Goal: Task Accomplishment & Management: Manage account settings

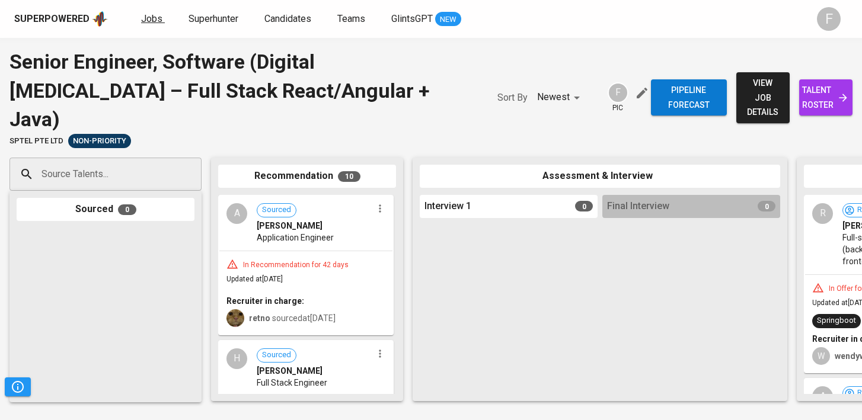
click at [146, 23] on span "Jobs" at bounding box center [151, 18] width 21 height 11
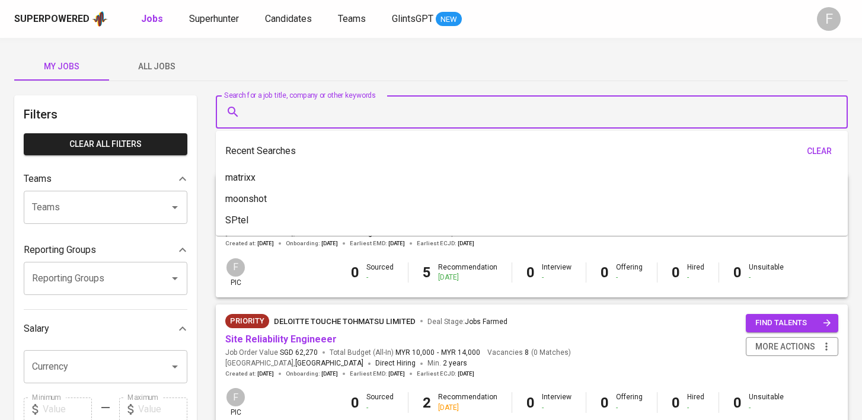
click at [319, 108] on input "Search for a job title, company or other keywords" at bounding box center [535, 112] width 580 height 23
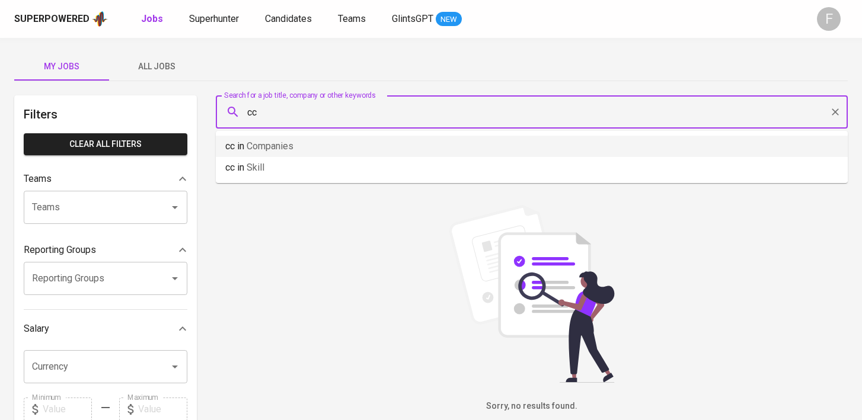
type input "c"
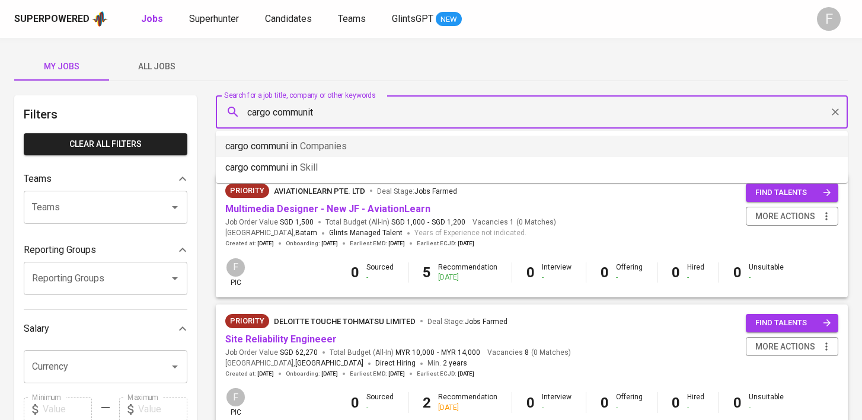
type input "cargo community"
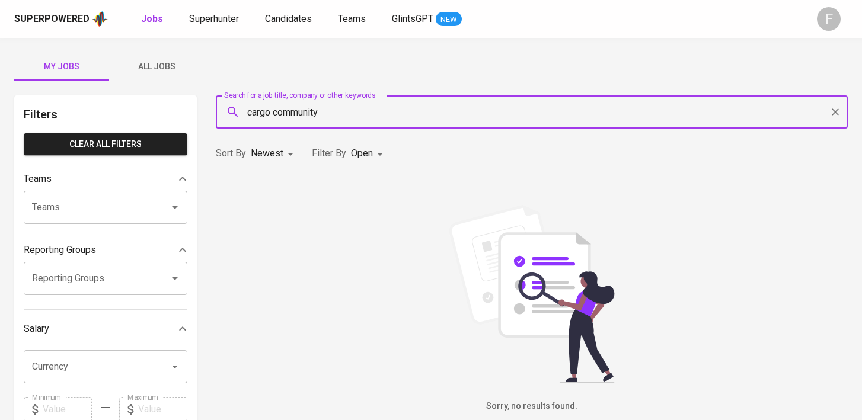
click at [834, 111] on icon "Clear" at bounding box center [835, 112] width 12 height 12
click at [835, 86] on div "My Jobs All Jobs Filters Clear All filters Teams Teams Teams Reporting Groups R…" at bounding box center [431, 408] width 862 height 740
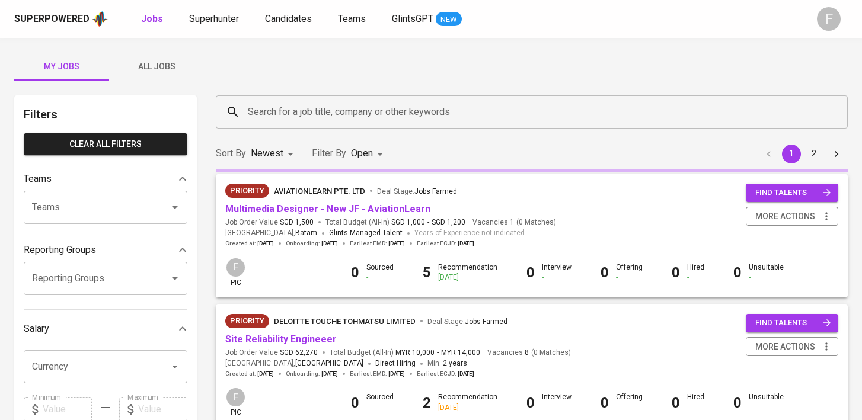
click at [829, 90] on div "Search for a job title, company or other keywords Search for a job title, compa…" at bounding box center [532, 111] width 646 height 47
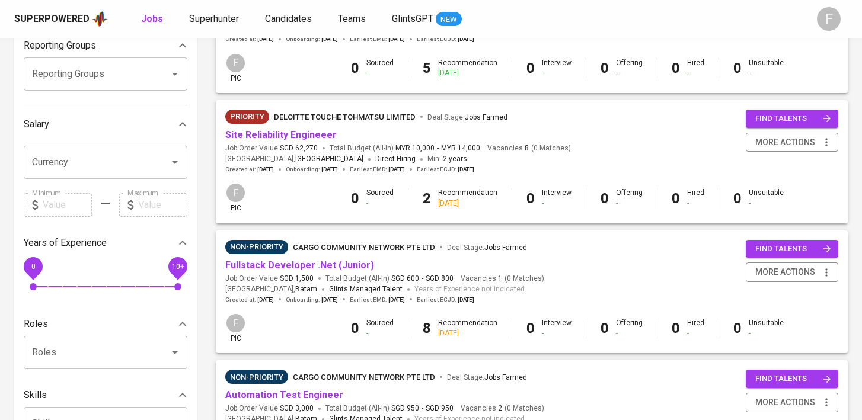
scroll to position [207, 0]
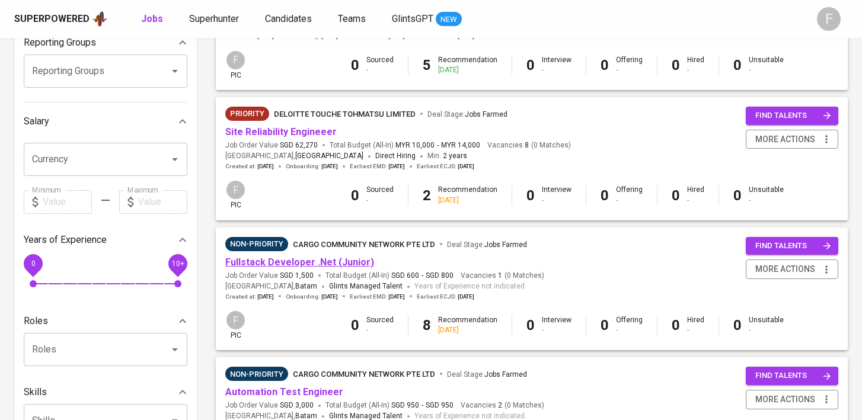
click at [295, 264] on link "Fullstack Developer .Net (Junior)" at bounding box center [299, 262] width 149 height 11
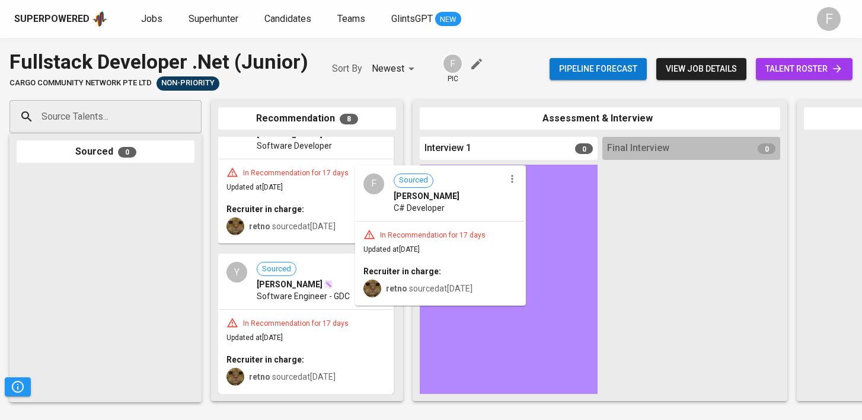
scroll to position [798, 0]
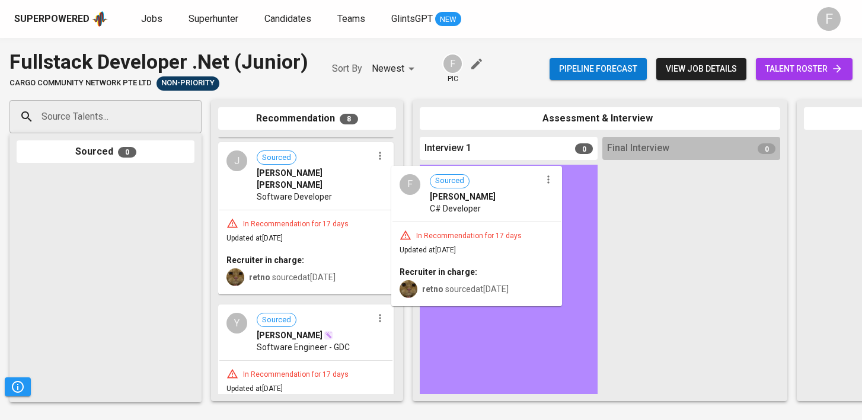
drag, startPoint x: 298, startPoint y: 277, endPoint x: 475, endPoint y: 274, distance: 176.7
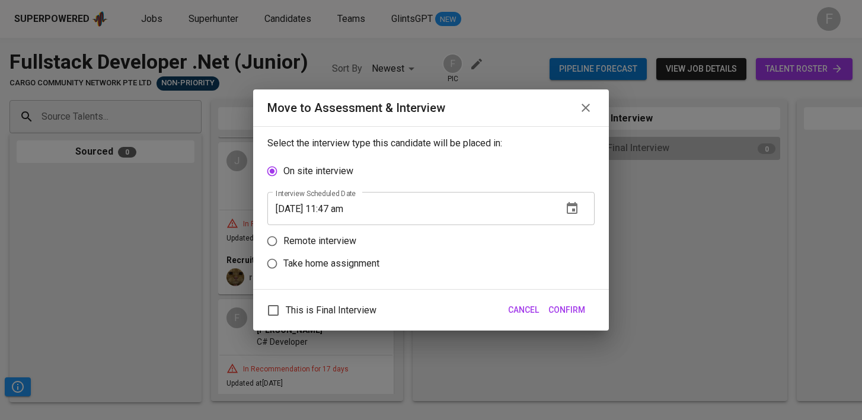
click at [289, 246] on p "Remote interview" at bounding box center [319, 241] width 73 height 14
click at [283, 246] on input "Remote interview" at bounding box center [272, 241] width 23 height 23
radio input "true"
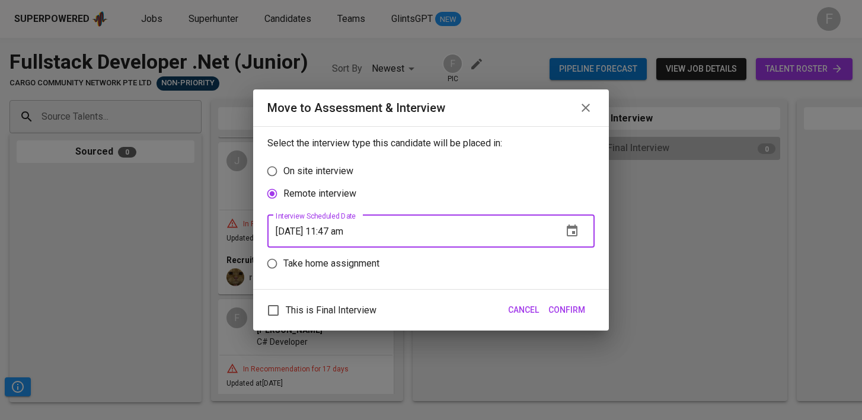
click at [339, 229] on input "[DATE] 11:47 am" at bounding box center [410, 231] width 286 height 33
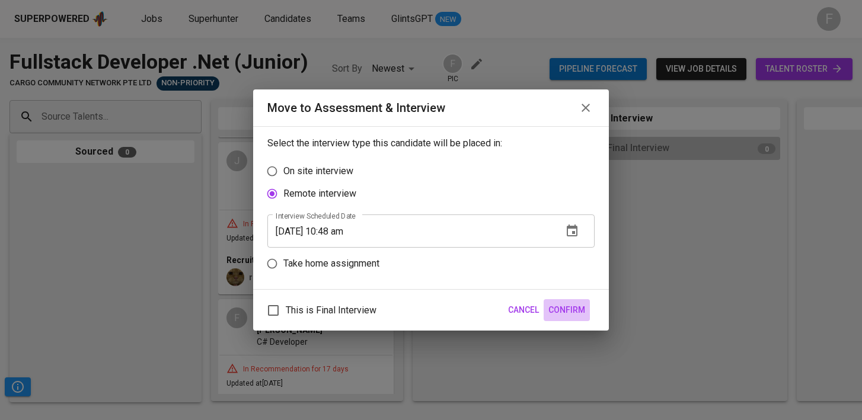
click at [567, 303] on span "Confirm" at bounding box center [566, 310] width 37 height 15
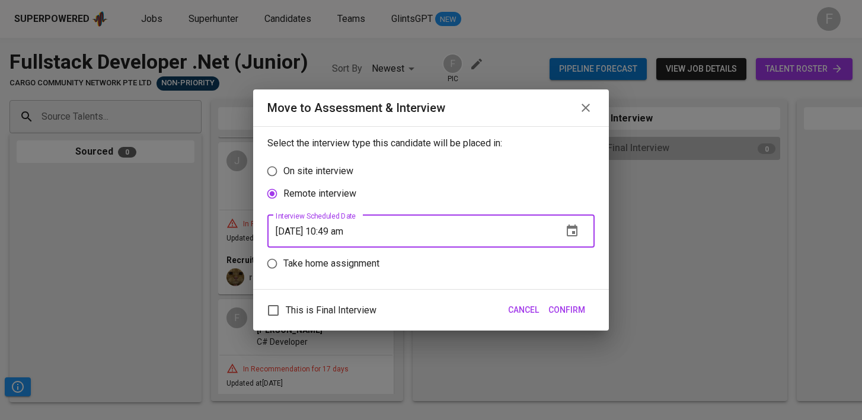
type input "[DATE] 10:49 am"
click at [575, 309] on span "Confirm" at bounding box center [566, 310] width 37 height 15
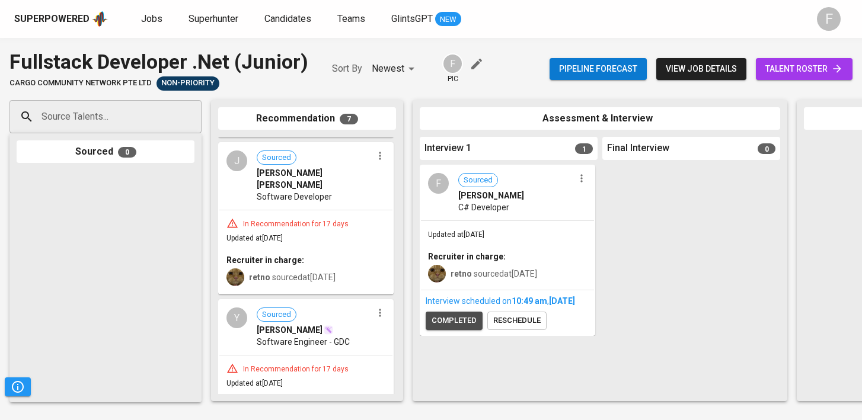
click at [458, 330] on button "completed" at bounding box center [454, 321] width 57 height 18
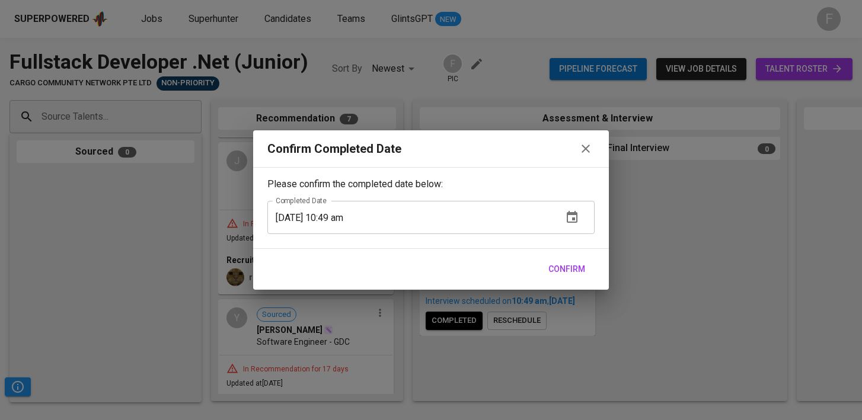
click at [570, 276] on span "Confirm" at bounding box center [566, 269] width 37 height 15
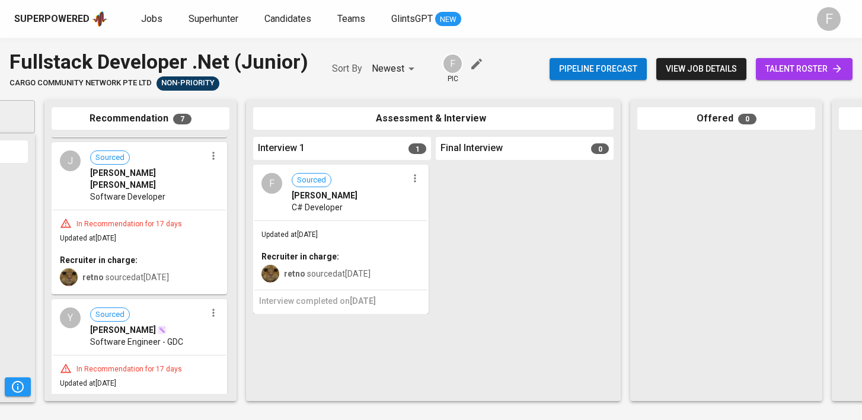
scroll to position [0, 183]
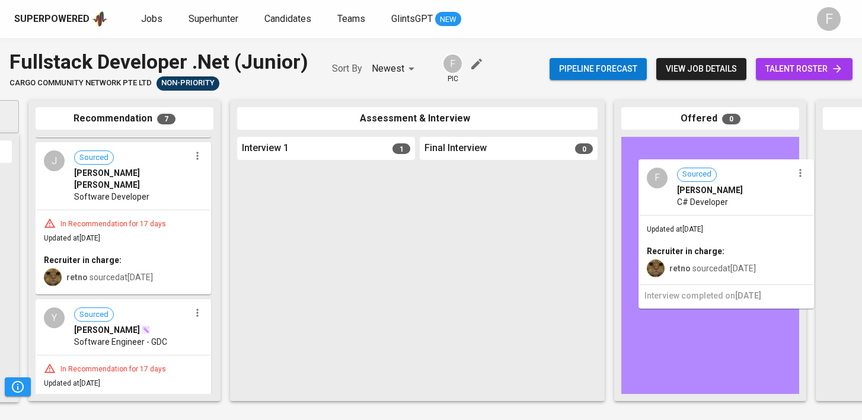
drag, startPoint x: 303, startPoint y: 260, endPoint x: 711, endPoint y: 253, distance: 407.9
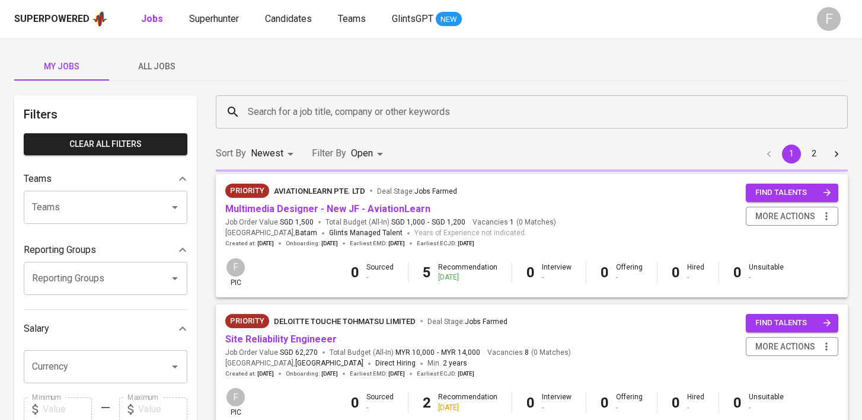
scroll to position [207, 0]
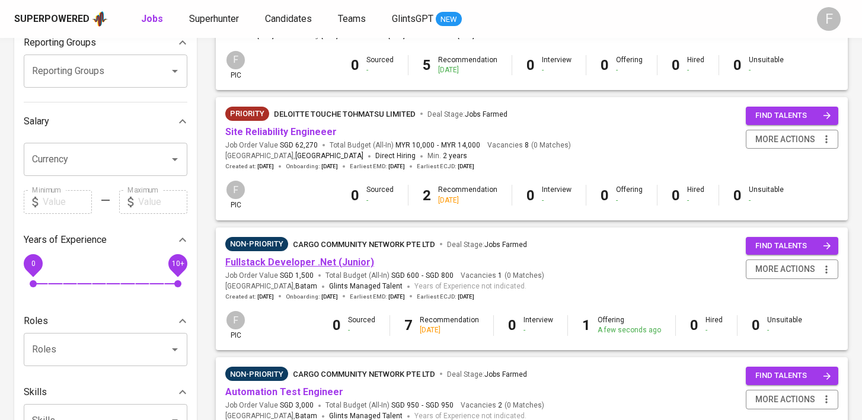
click at [292, 261] on link "Fullstack Developer .Net (Junior)" at bounding box center [299, 262] width 149 height 11
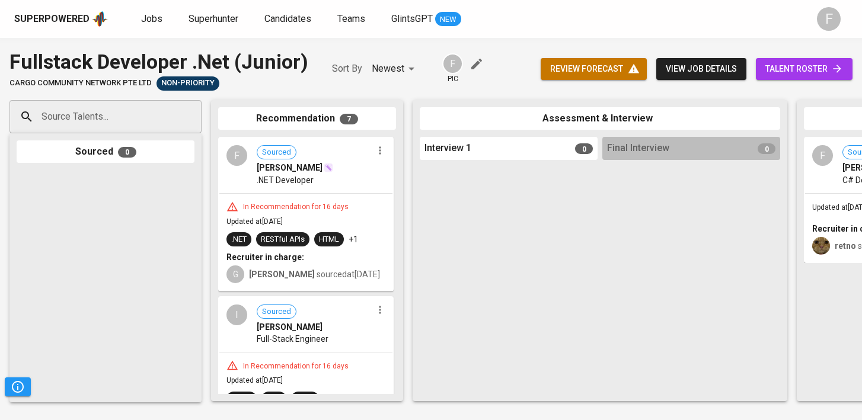
click at [772, 70] on span "talent roster" at bounding box center [804, 69] width 78 height 15
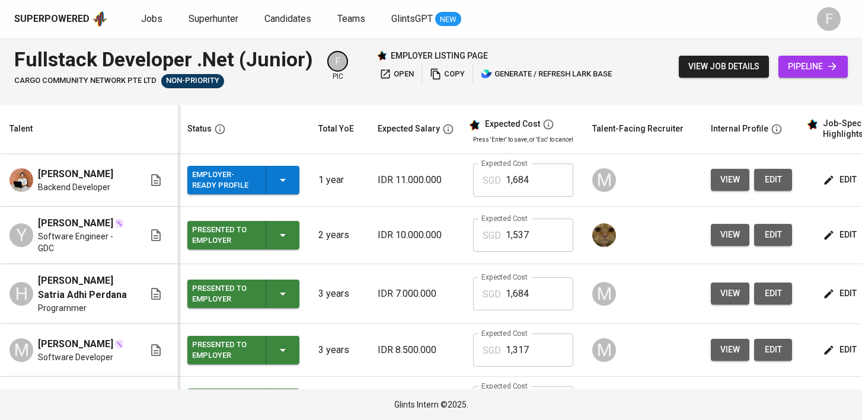
click at [283, 190] on div "Employer-Ready Profile" at bounding box center [243, 180] width 103 height 28
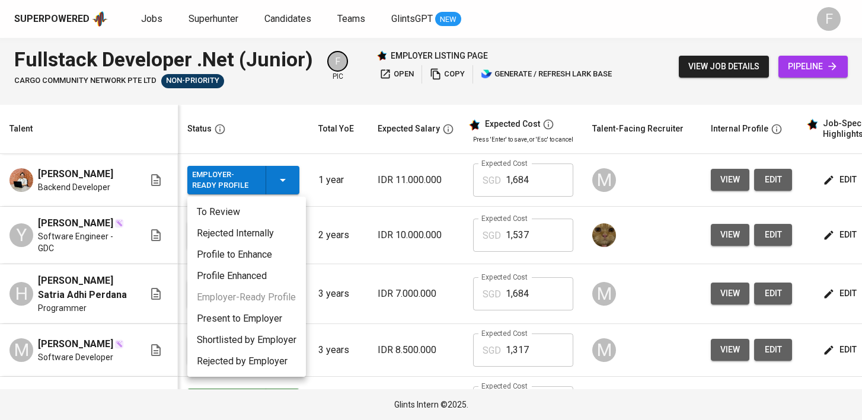
click at [262, 327] on li "Present to Employer" at bounding box center [246, 318] width 119 height 21
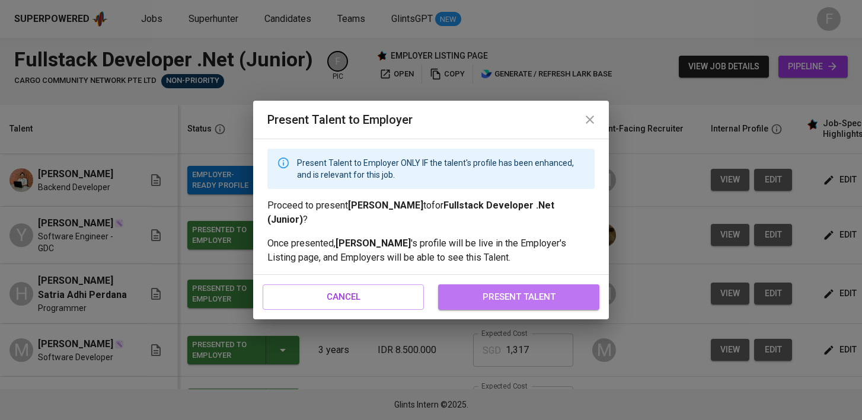
click at [499, 301] on span "present talent" at bounding box center [518, 296] width 135 height 15
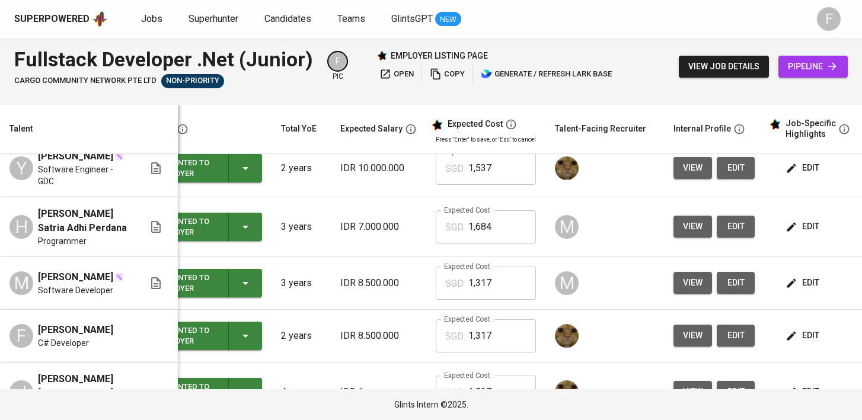
scroll to position [0, 161]
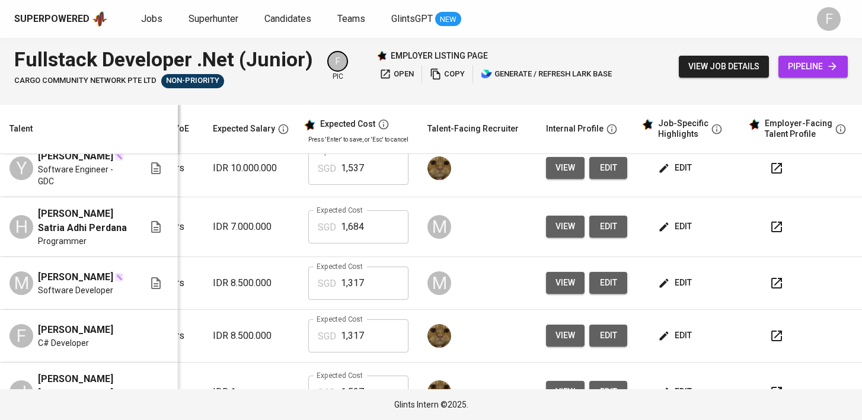
click at [769, 338] on icon "button" at bounding box center [776, 336] width 14 height 14
